Goal: Task Accomplishment & Management: Use online tool/utility

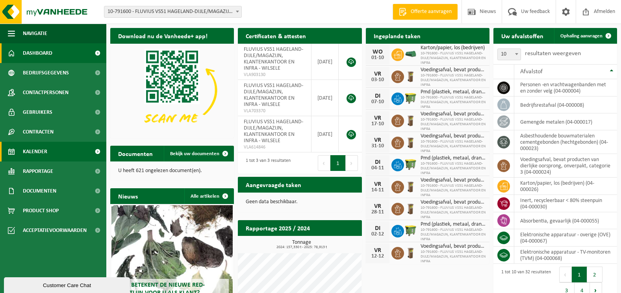
click at [48, 152] on link "Kalender" at bounding box center [53, 152] width 106 height 20
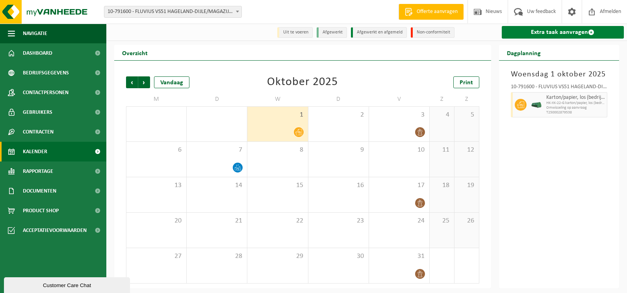
click at [570, 32] on link "Extra taak aanvragen" at bounding box center [563, 32] width 123 height 13
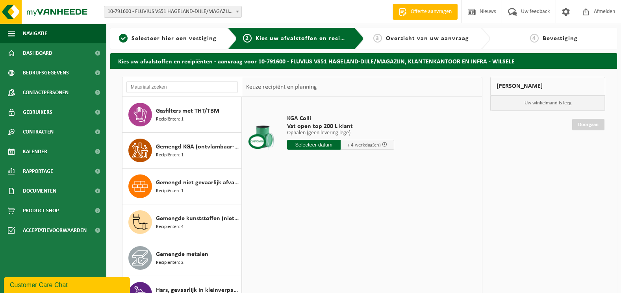
scroll to position [292, 0]
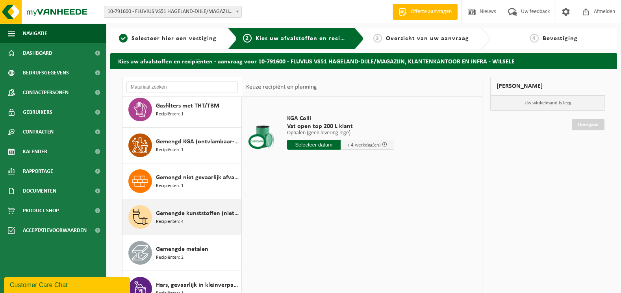
click at [170, 217] on span "Gemengde kunststoffen (niet-recycleerbaar), exclusief PVC" at bounding box center [198, 213] width 84 height 9
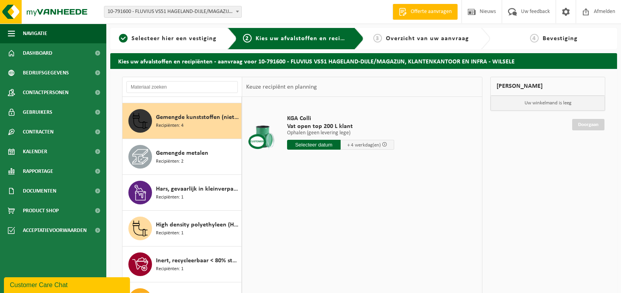
scroll to position [394, 0]
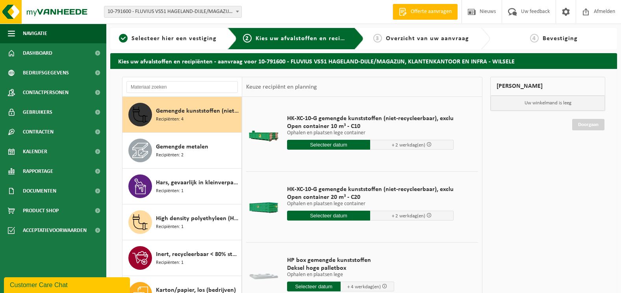
click at [334, 146] on input "text" at bounding box center [329, 145] width 84 height 10
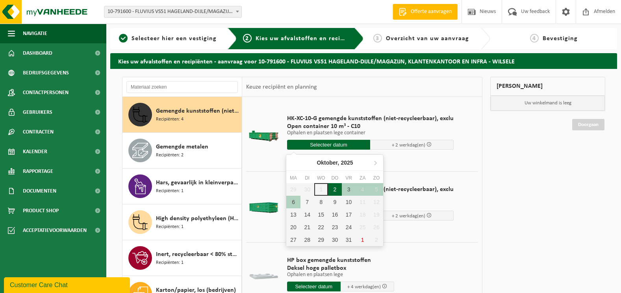
click at [333, 191] on div "2" at bounding box center [335, 189] width 14 height 13
type input "Van 2025-10-02"
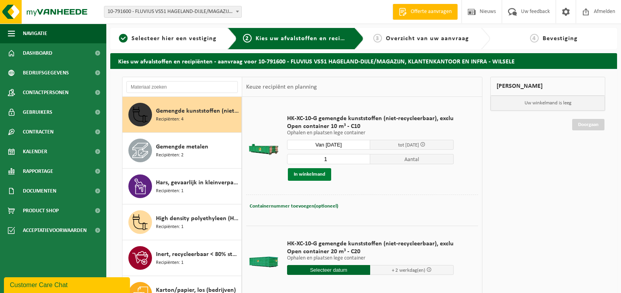
click at [302, 175] on button "In winkelmand" at bounding box center [309, 174] width 43 height 13
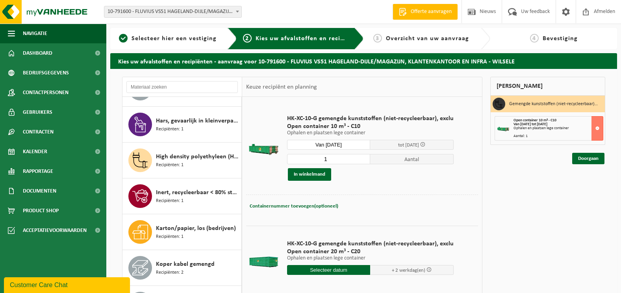
scroll to position [456, 0]
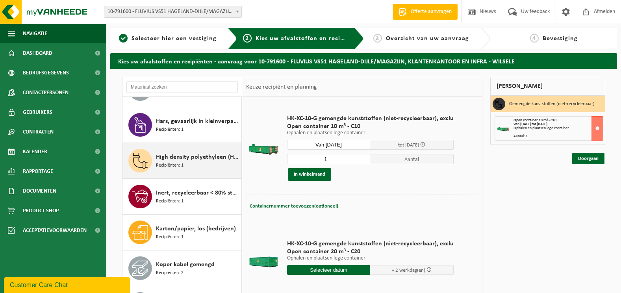
click at [171, 161] on span "High density polyethyleen (HDPE) gekleurd" at bounding box center [198, 156] width 84 height 9
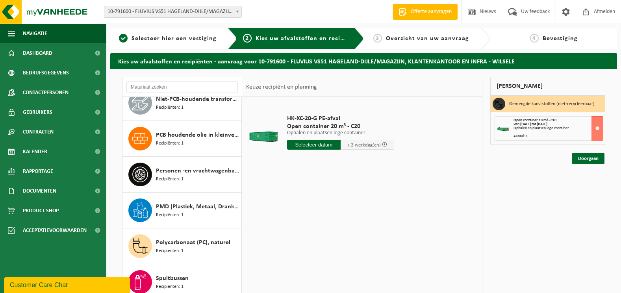
scroll to position [875, 0]
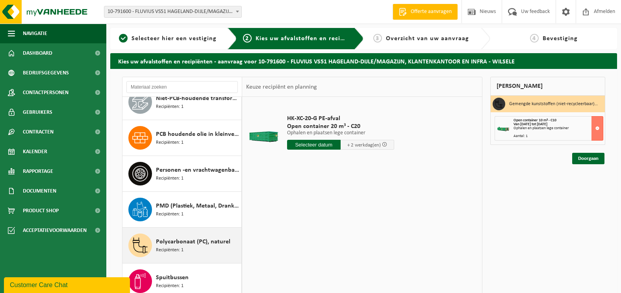
click at [172, 243] on span "Polycarbonaat (PC), naturel" at bounding box center [193, 241] width 74 height 9
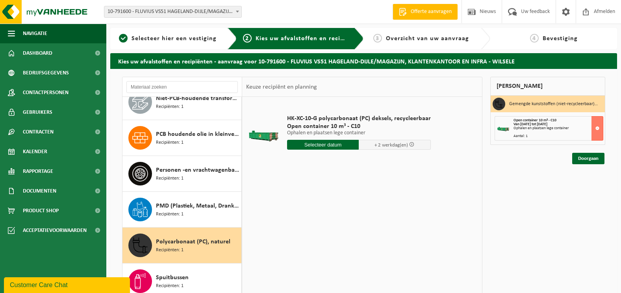
click at [308, 145] on input "text" at bounding box center [323, 145] width 72 height 10
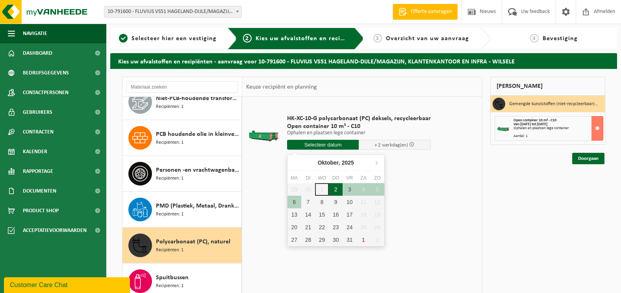
click at [336, 188] on div "2" at bounding box center [336, 189] width 14 height 13
type input "Van 2025-10-02"
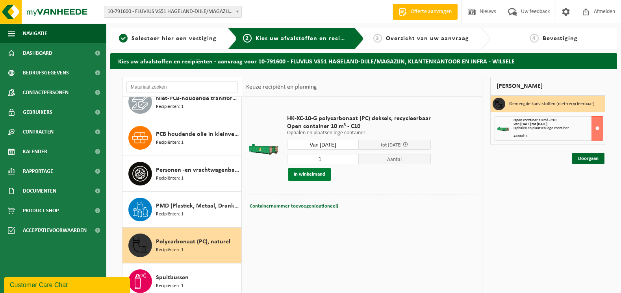
click at [309, 177] on button "In winkelmand" at bounding box center [309, 174] width 43 height 13
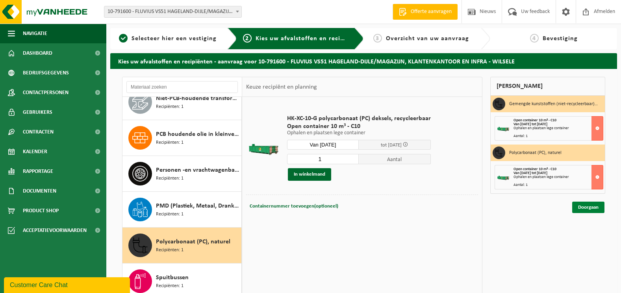
click at [589, 208] on link "Doorgaan" at bounding box center [588, 207] width 32 height 11
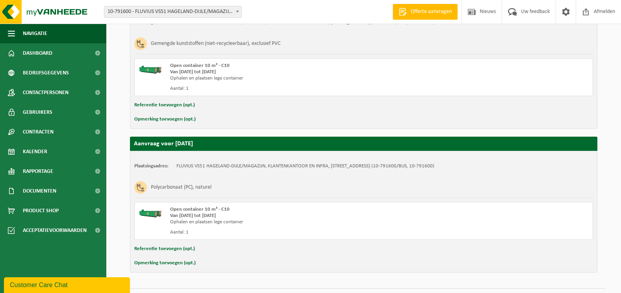
scroll to position [189, 0]
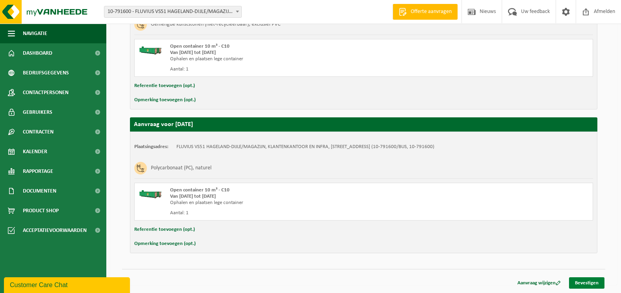
click at [582, 283] on link "Bevestigen" at bounding box center [586, 282] width 35 height 11
